Goal: Browse casually: Explore the website without a specific task or goal

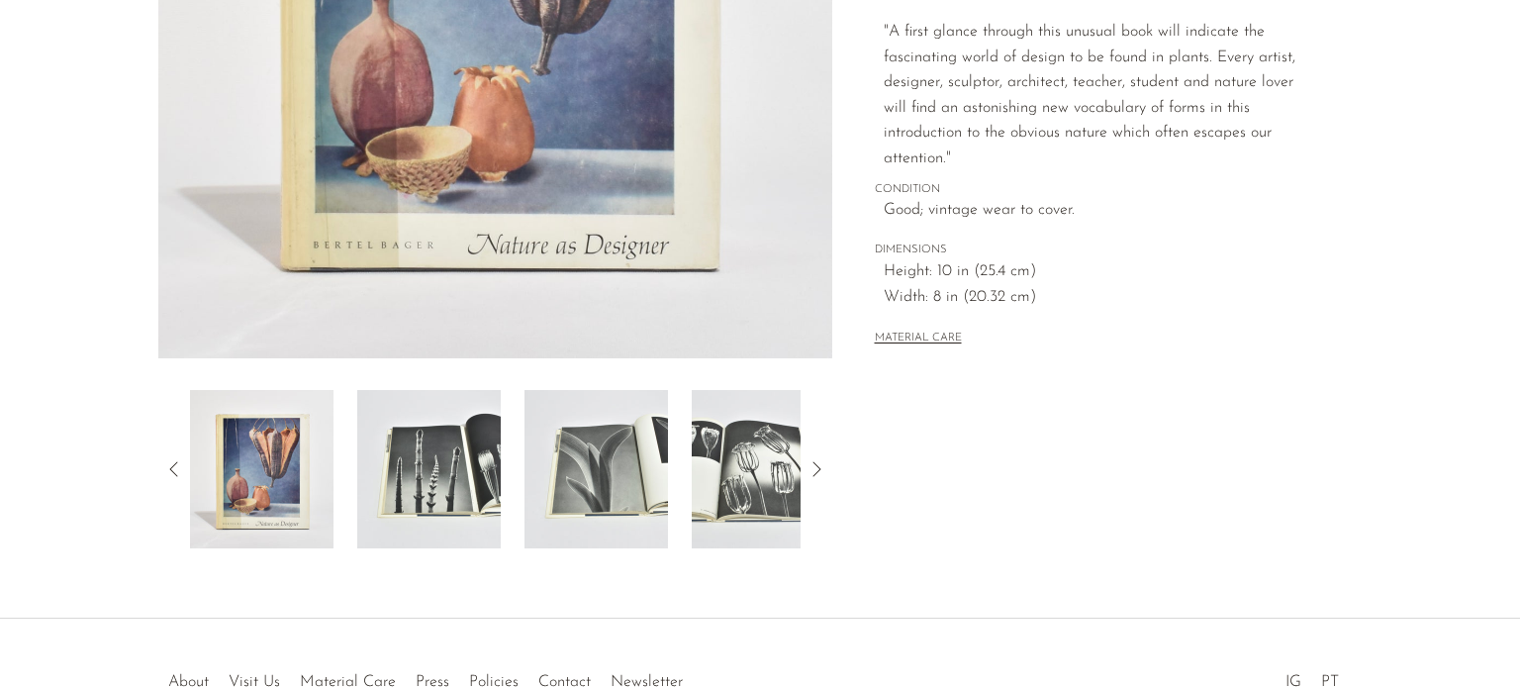
scroll to position [515, 0]
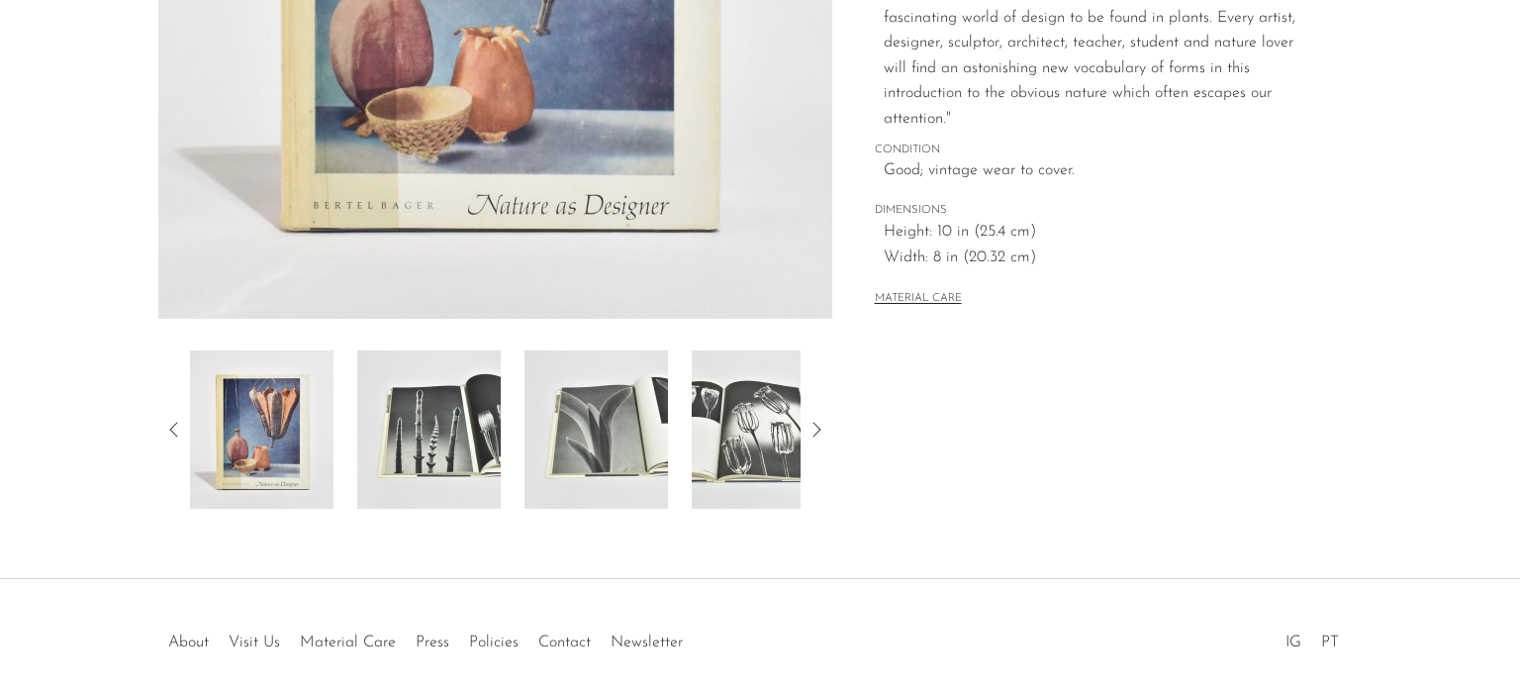
click at [443, 423] on img at bounding box center [428, 429] width 143 height 158
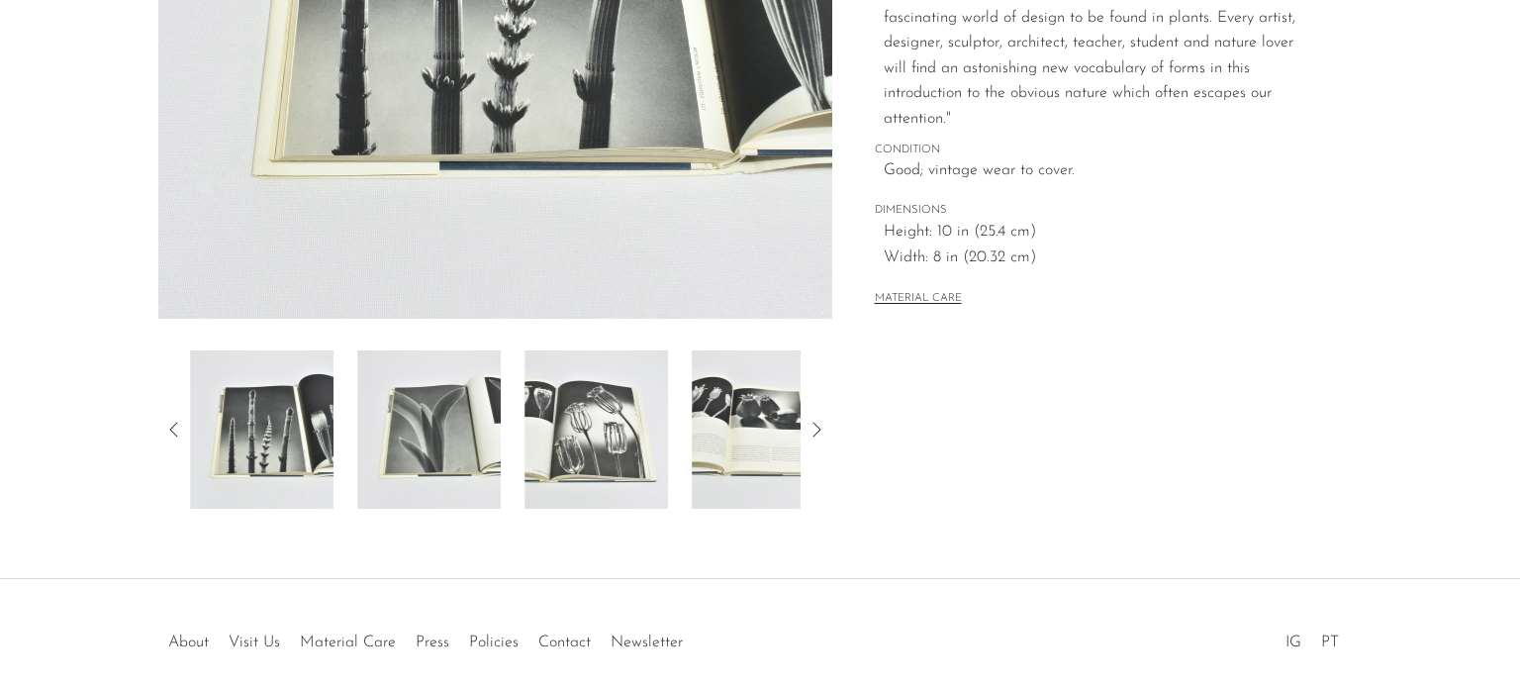
scroll to position [0, 0]
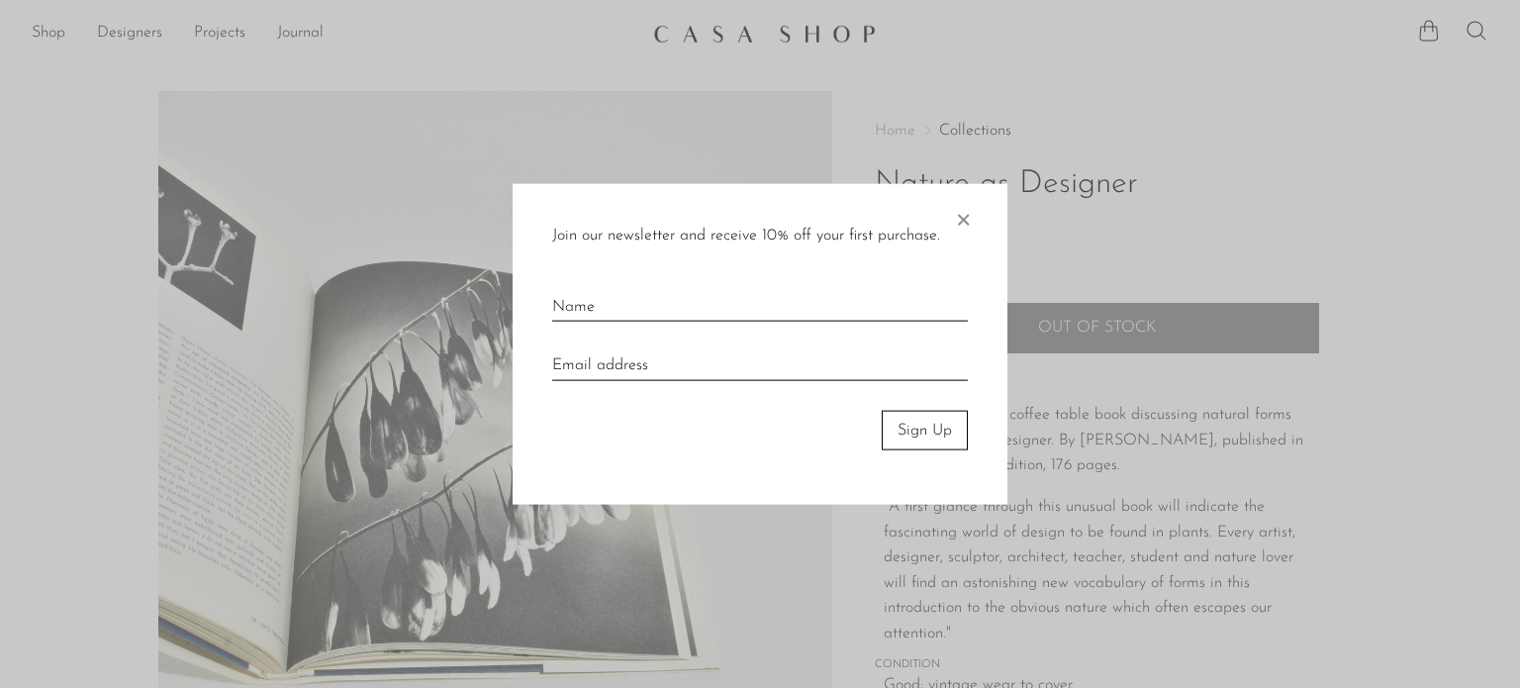
click at [956, 210] on span "×" at bounding box center [963, 214] width 20 height 63
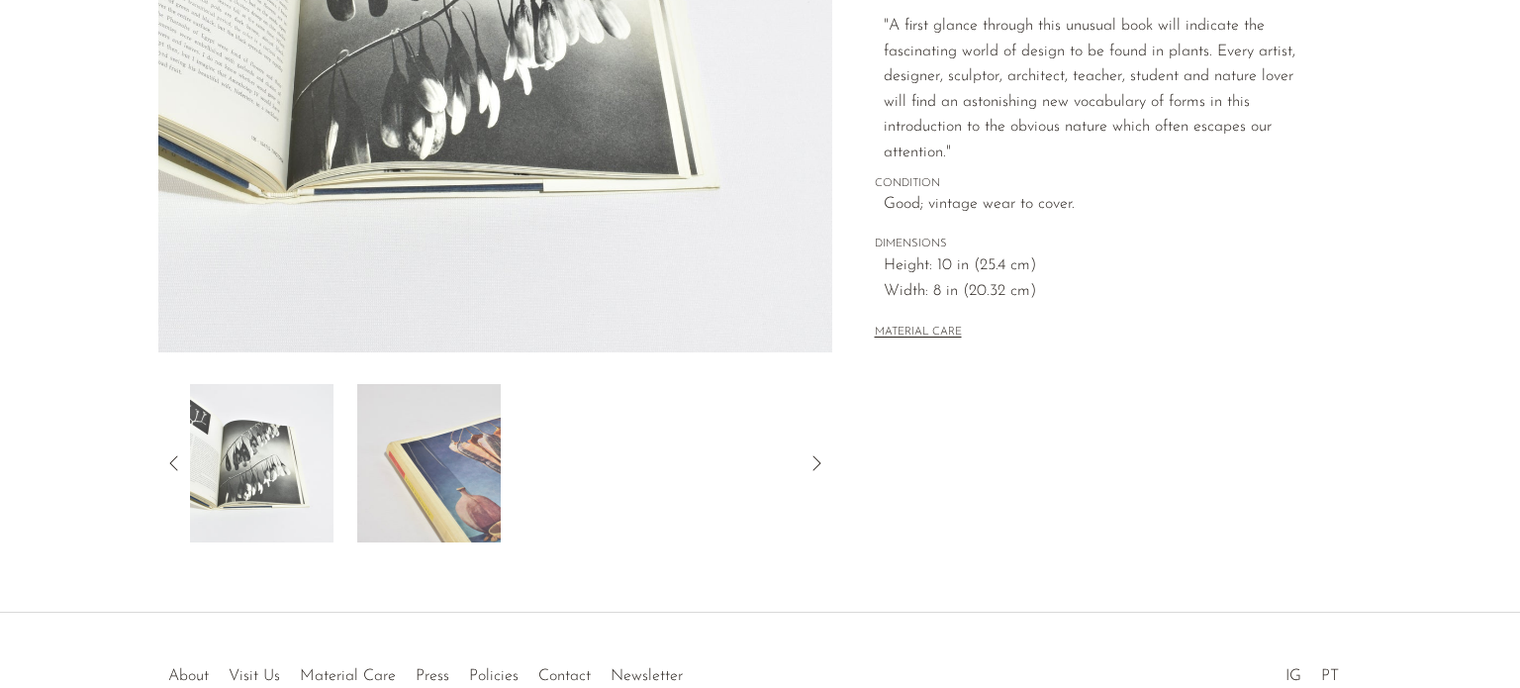
scroll to position [450, 0]
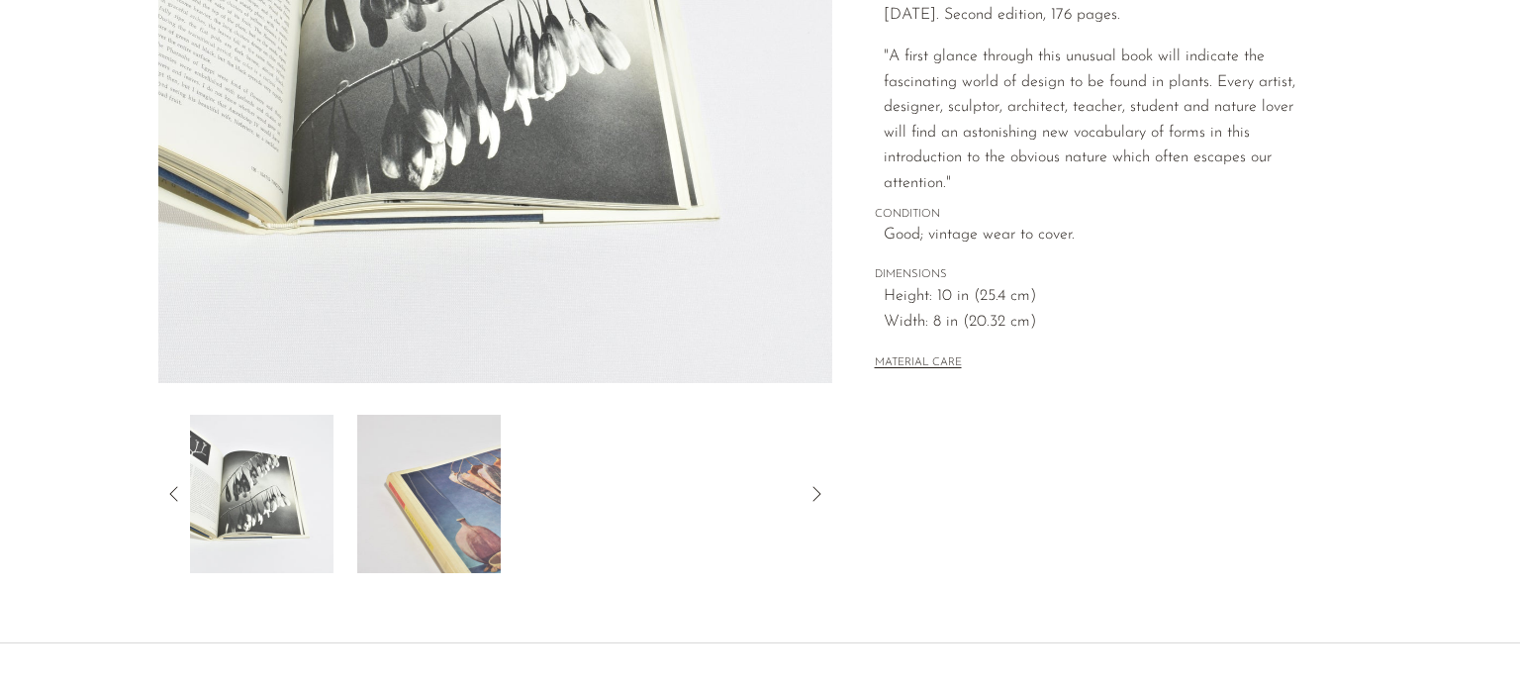
click at [434, 537] on img at bounding box center [428, 494] width 143 height 158
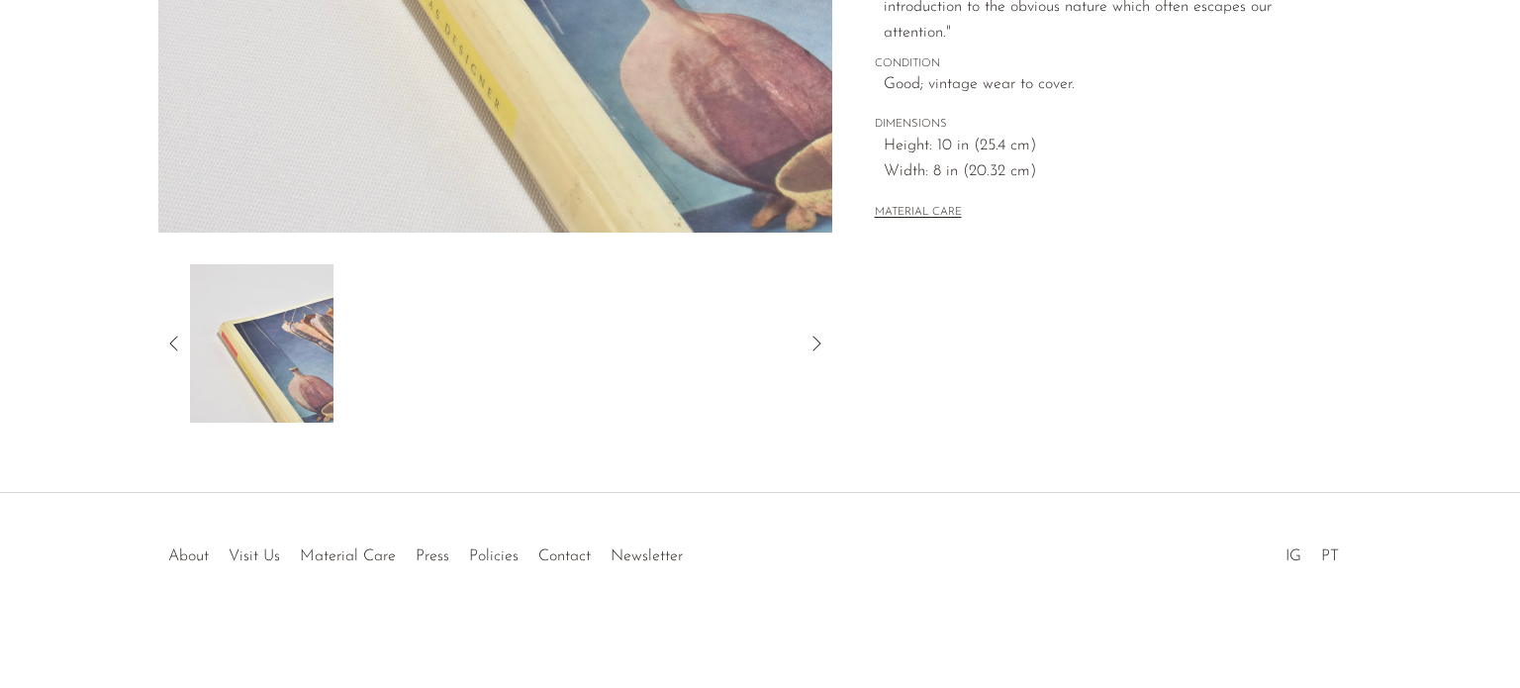
scroll to position [0, 0]
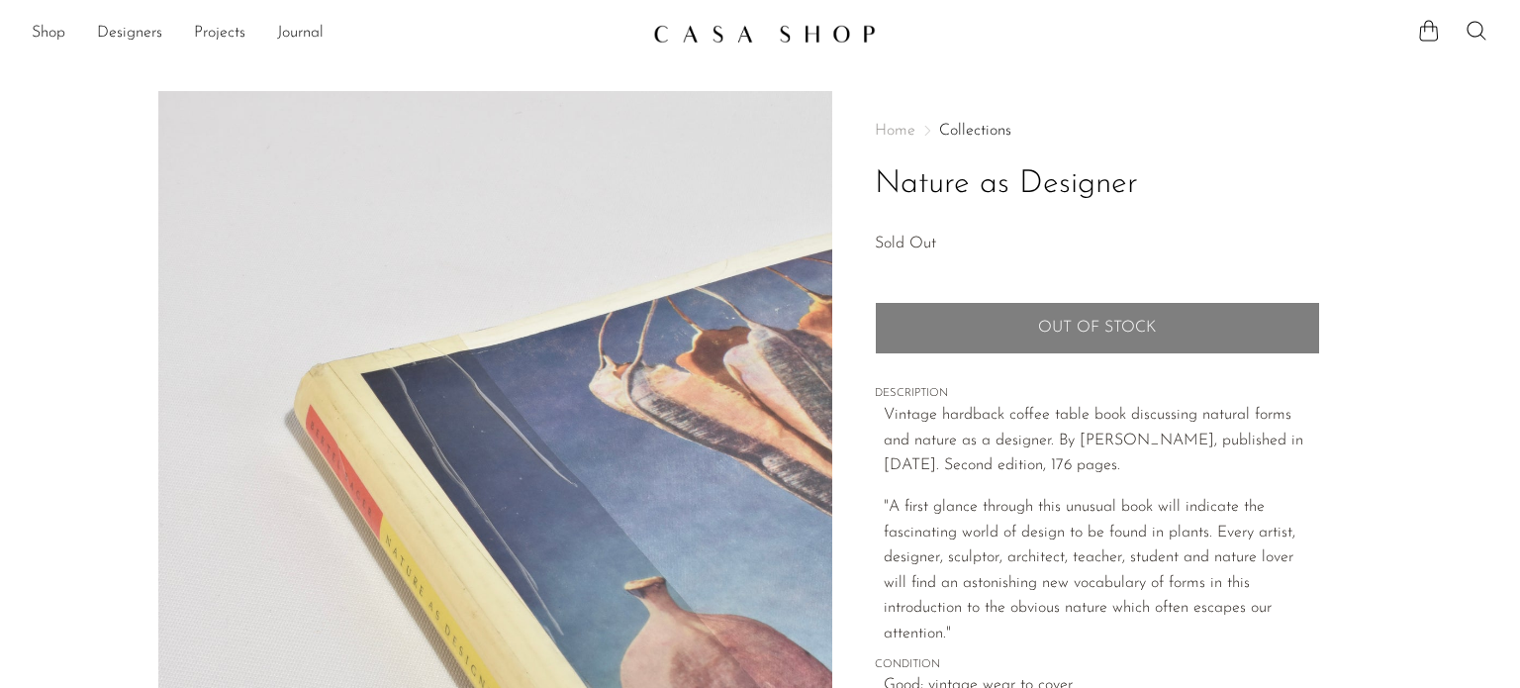
click at [777, 41] on img at bounding box center [764, 34] width 223 height 20
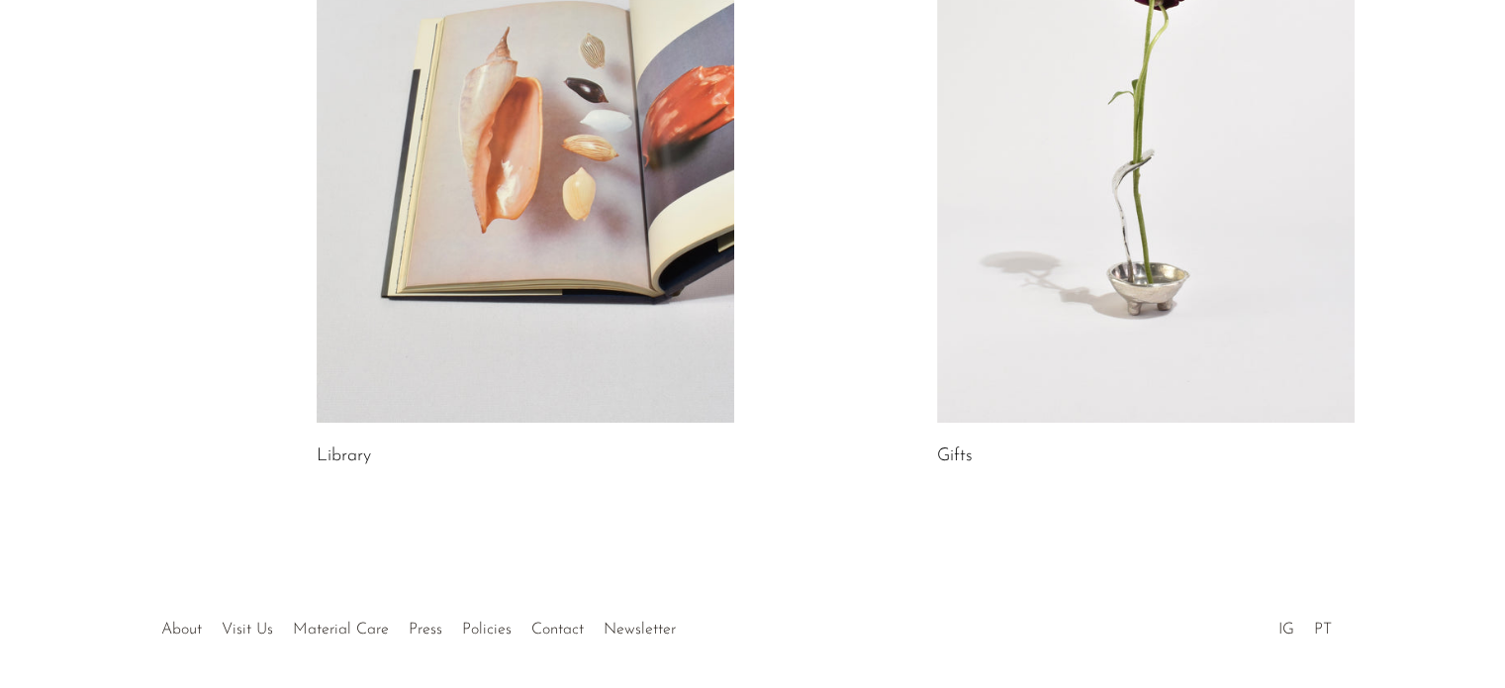
scroll to position [1273, 0]
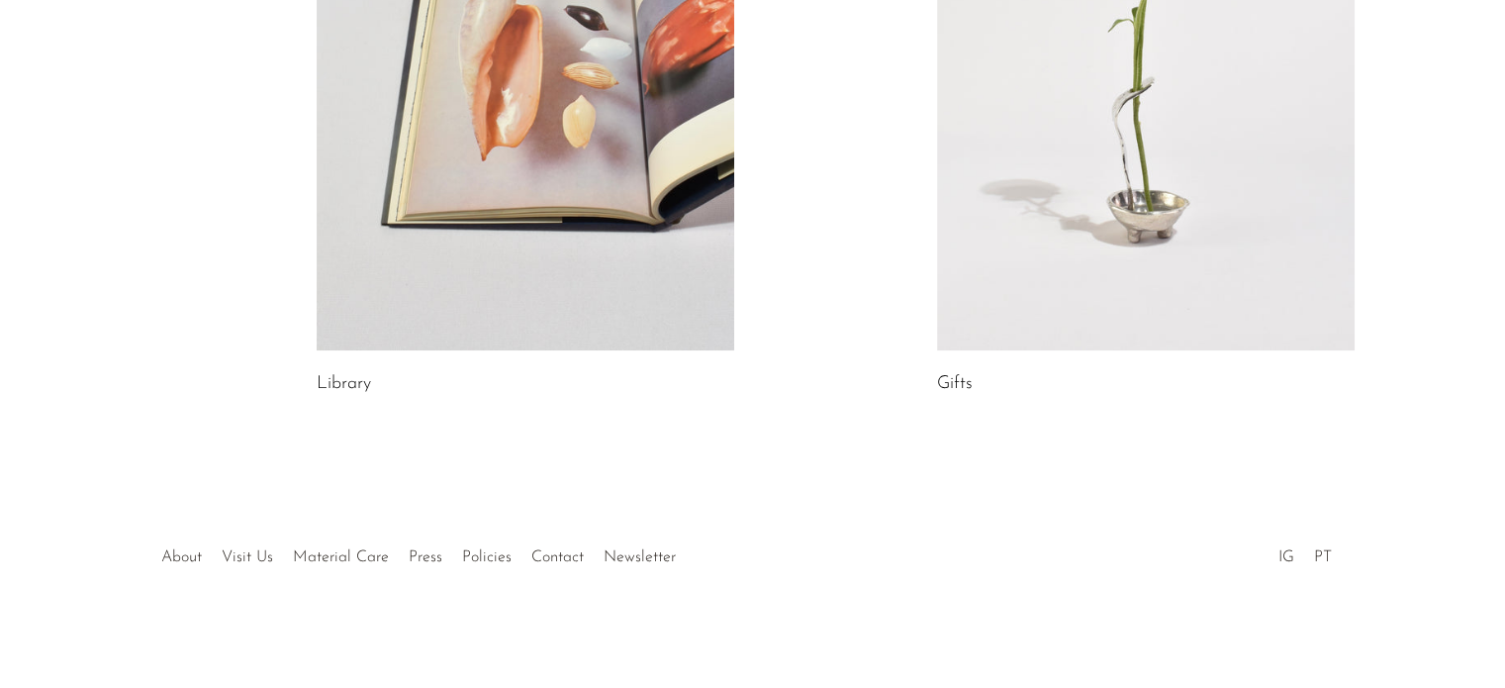
click at [1141, 253] on link at bounding box center [1146, 57] width 418 height 585
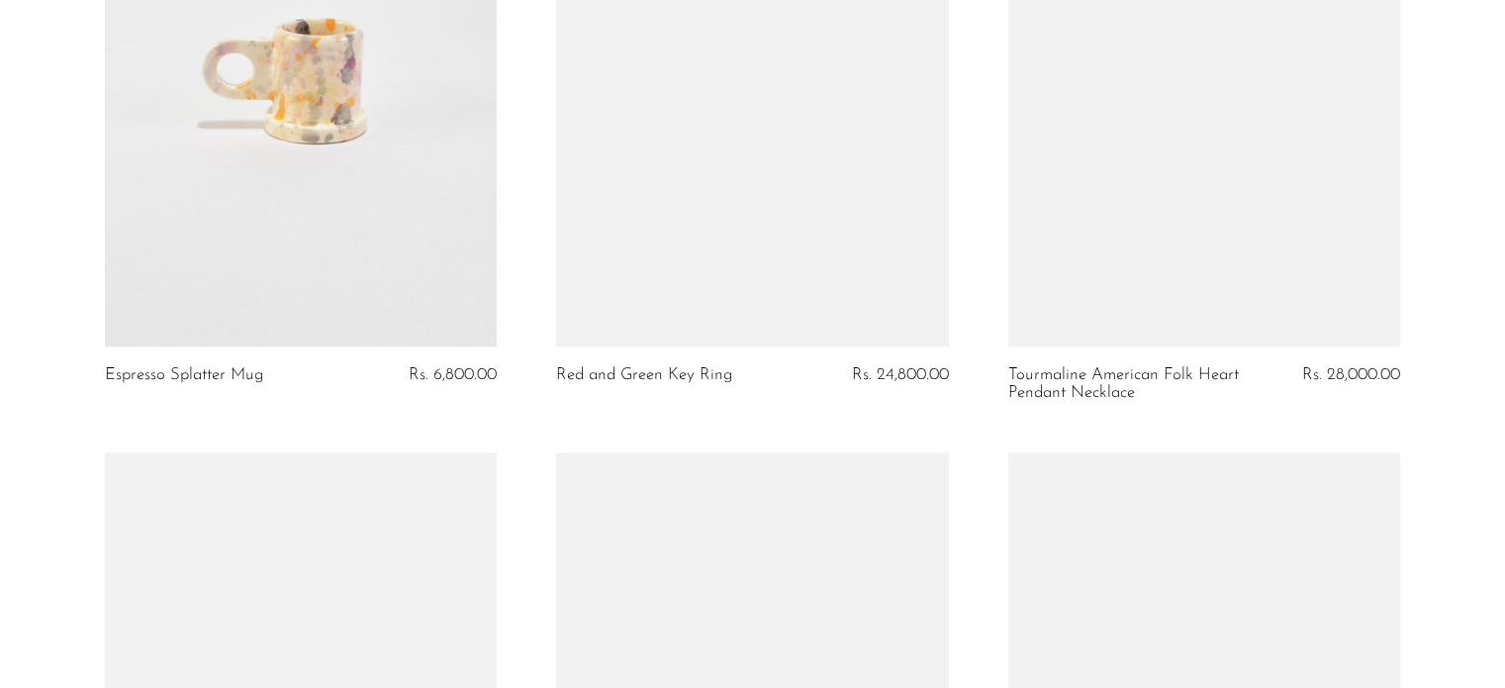
scroll to position [2375, 0]
